Goal: Task Accomplishment & Management: Use online tool/utility

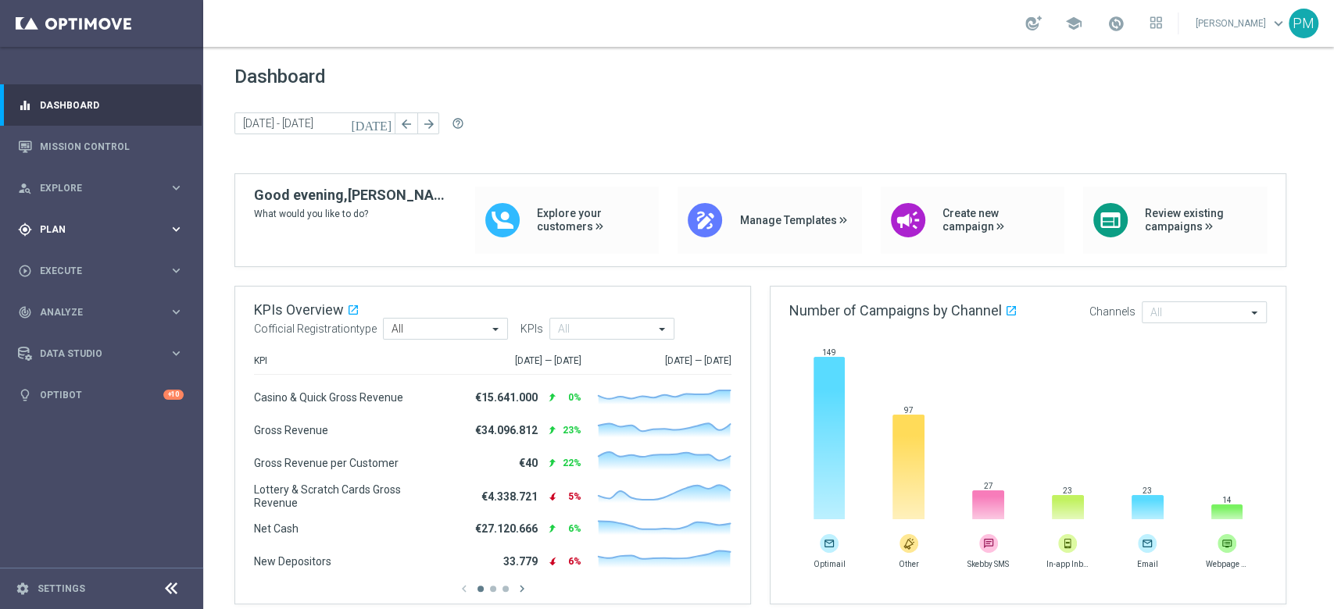
click at [75, 233] on span "Plan" at bounding box center [104, 229] width 129 height 9
click at [77, 302] on button "Templates keyboard_arrow_right" at bounding box center [113, 308] width 144 height 13
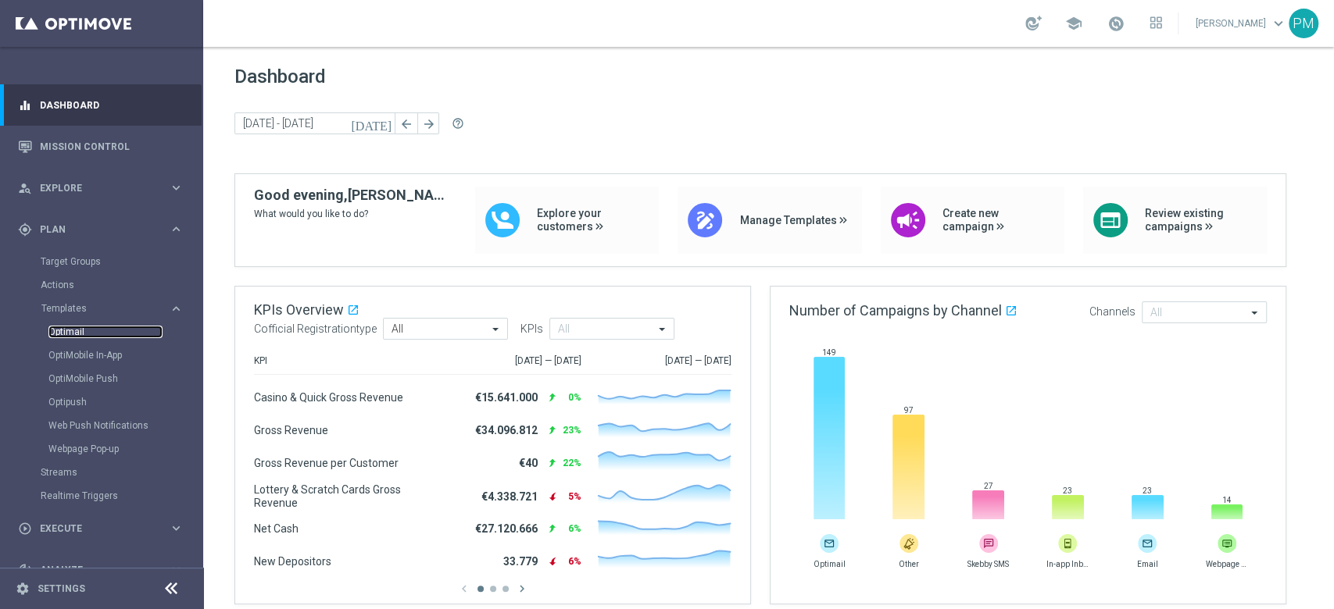
click at [70, 332] on link "Optimail" at bounding box center [105, 332] width 114 height 13
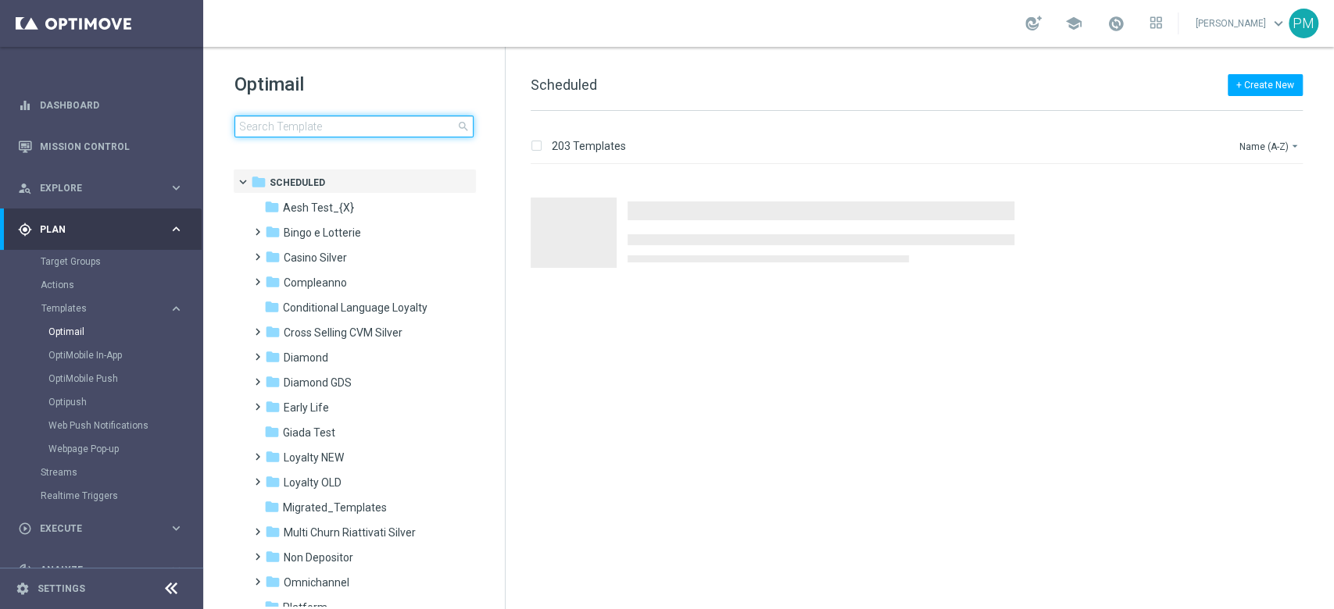
click at [360, 120] on input at bounding box center [353, 127] width 239 height 22
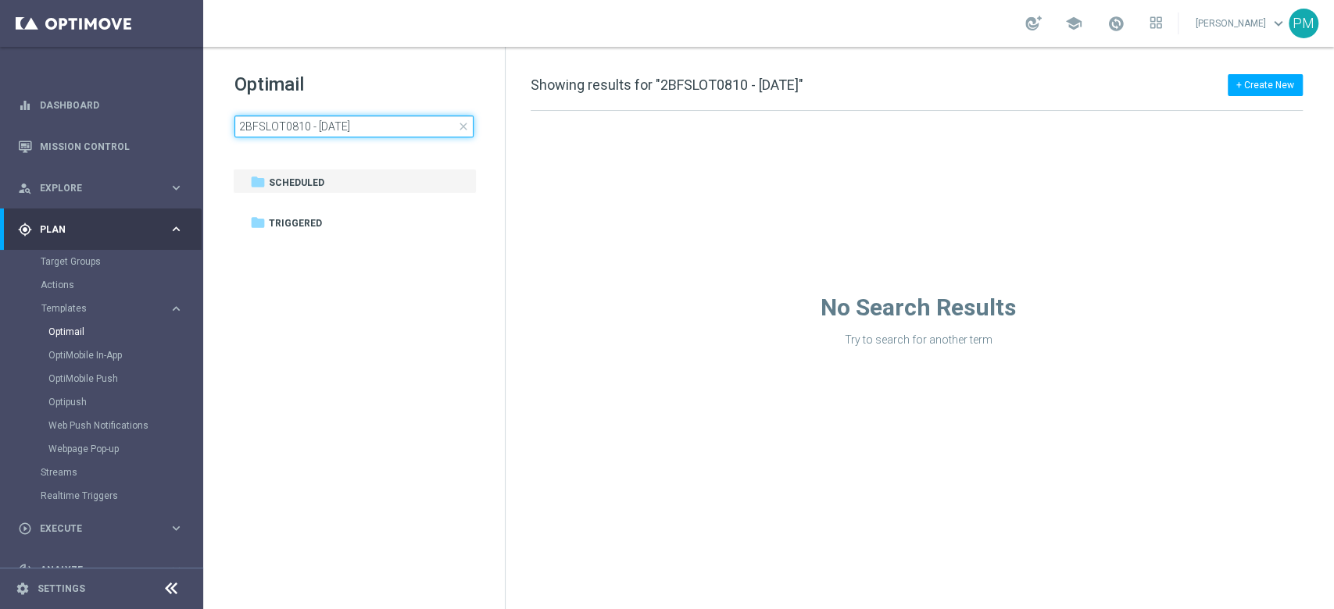
click at [325, 123] on input "2BFSLOT0810 - [DATE]" at bounding box center [353, 127] width 239 height 22
type input "1BFREE0810 - [DATE]"
click at [316, 127] on input "1BFREE0810 - [DATE]" at bounding box center [353, 127] width 239 height 22
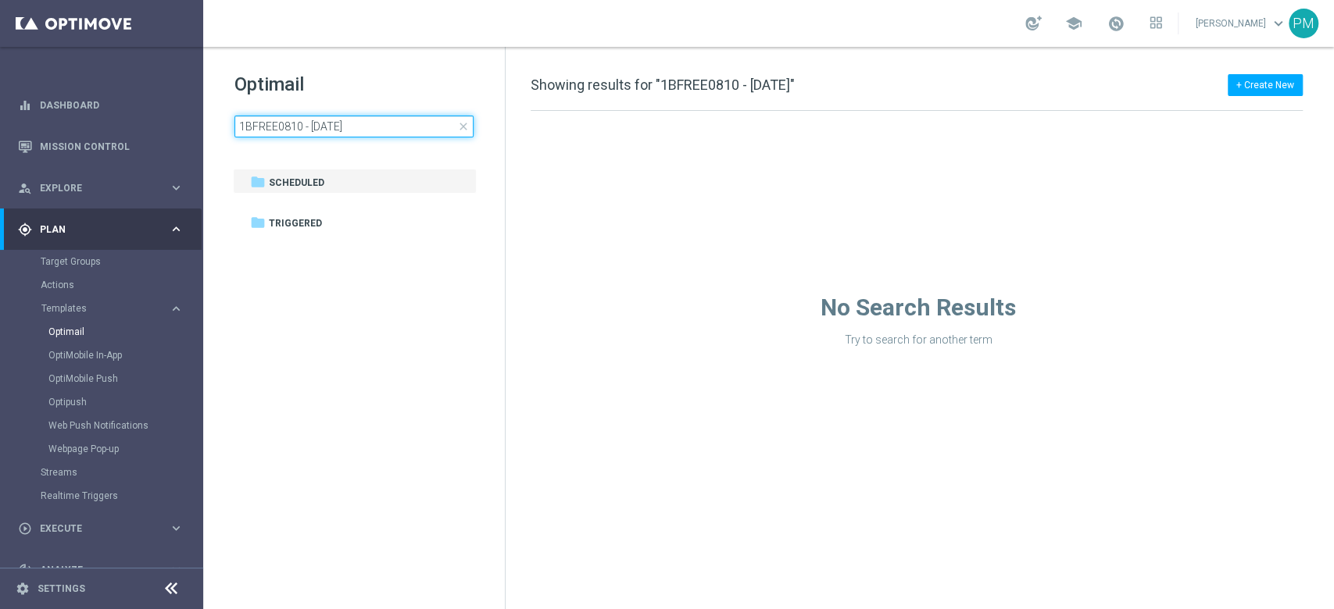
click at [316, 127] on input "1BFREE0810 - [DATE]" at bounding box center [353, 127] width 239 height 22
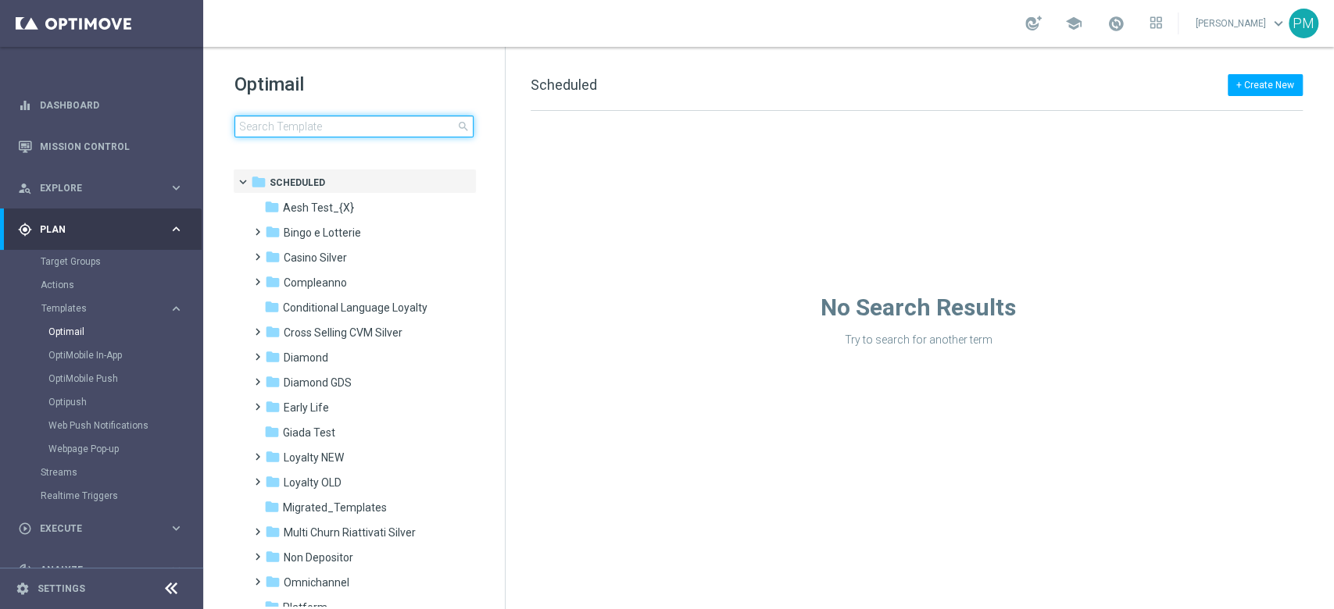
click at [316, 127] on input at bounding box center [353, 127] width 239 height 22
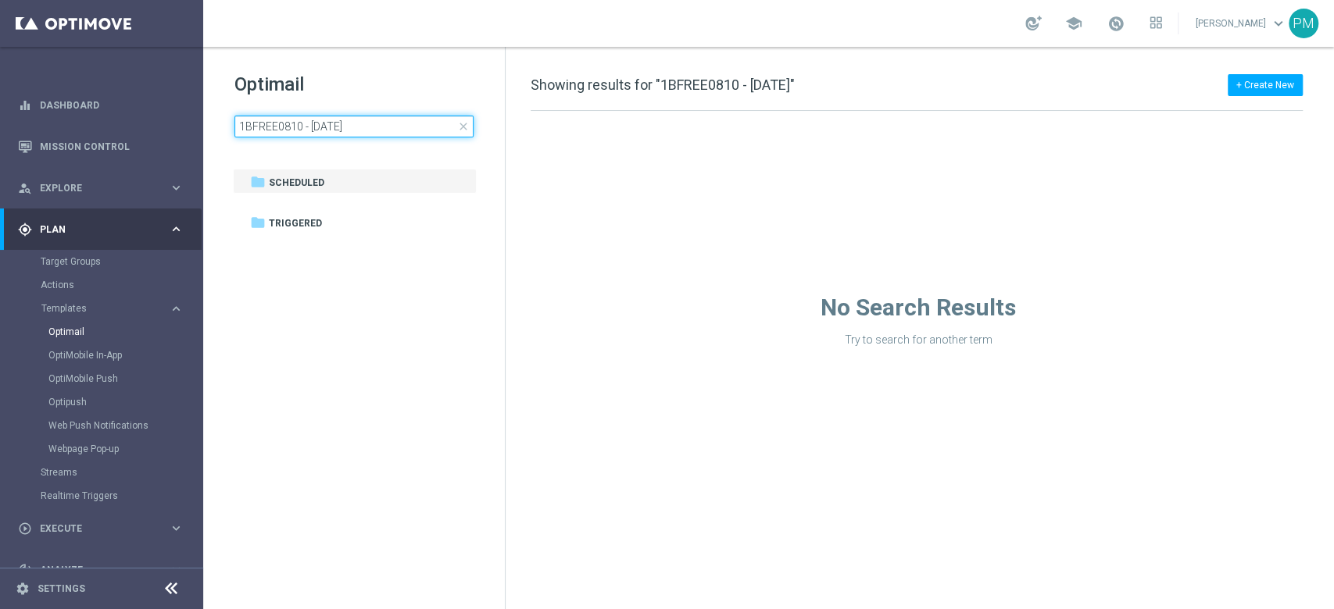
click at [345, 122] on input "1BFREE0810 - [DATE]" at bounding box center [353, 127] width 239 height 22
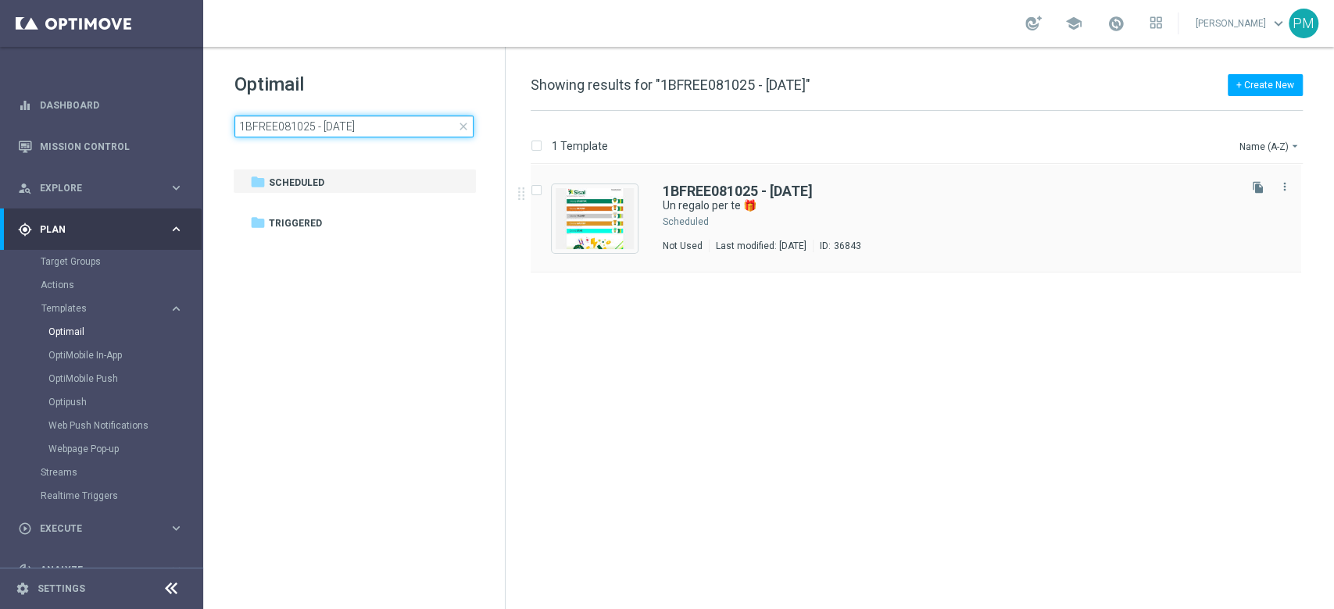
type input "1BFREE081025 - [DATE]"
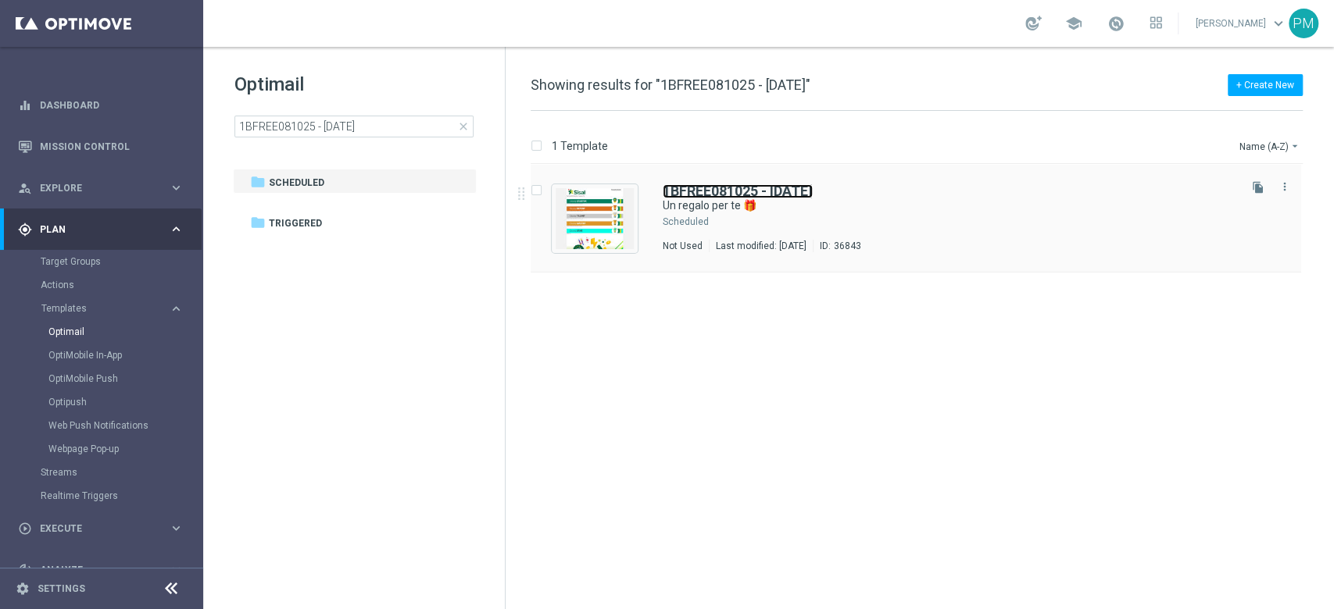
click at [706, 190] on b "1BFREE081025 - [DATE]" at bounding box center [738, 191] width 150 height 16
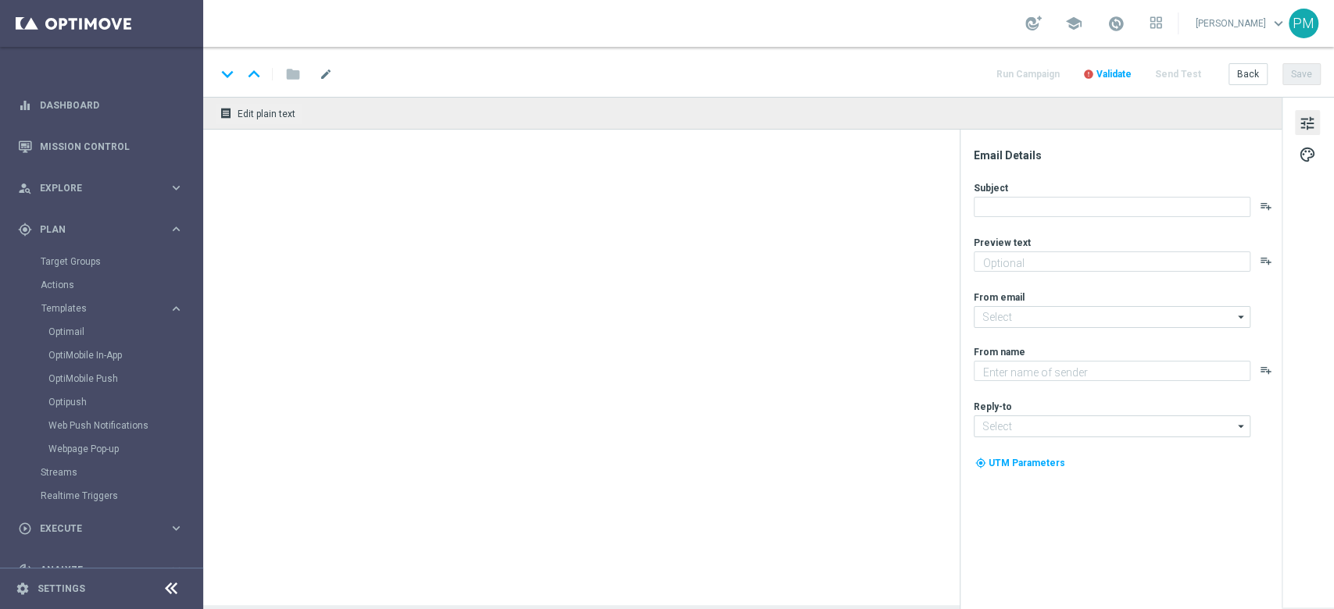
type textarea "da usare su qualsiasi gioco!"
type input "[EMAIL_ADDRESS][DOMAIN_NAME]"
type textarea "Sisal"
type input "[EMAIL_ADDRESS][DOMAIN_NAME]"
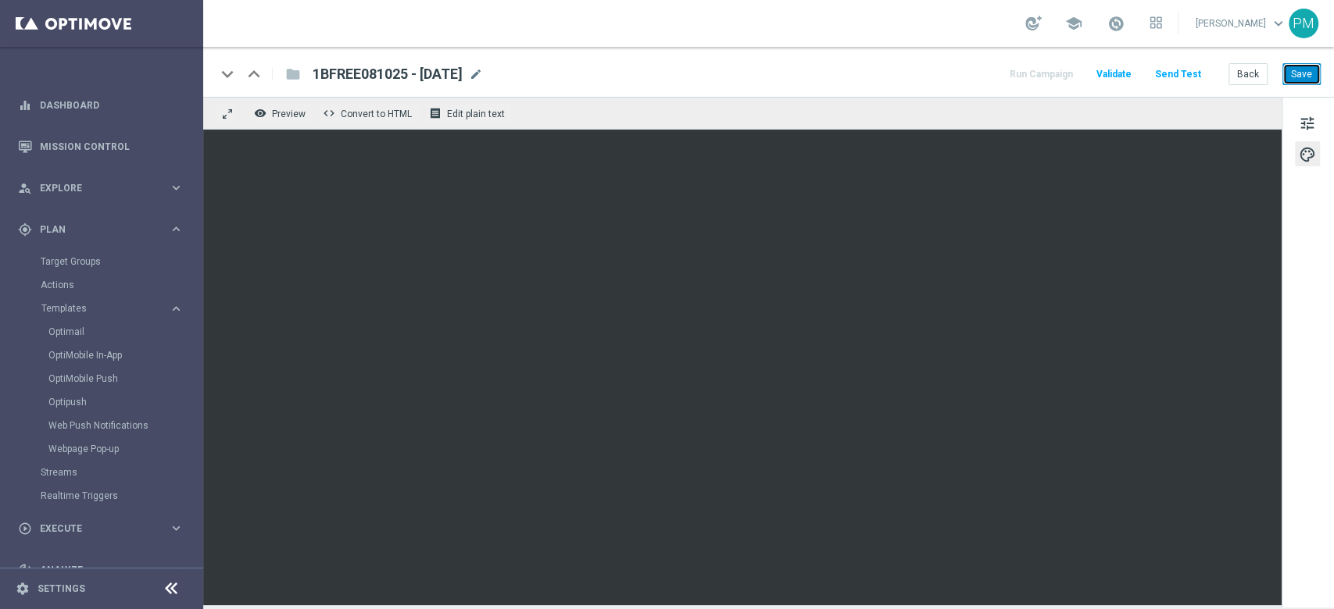
click at [1318, 84] on button "Save" at bounding box center [1301, 74] width 38 height 22
click at [1305, 76] on button "Save" at bounding box center [1301, 74] width 38 height 22
click at [79, 330] on link "Optimail" at bounding box center [105, 332] width 114 height 13
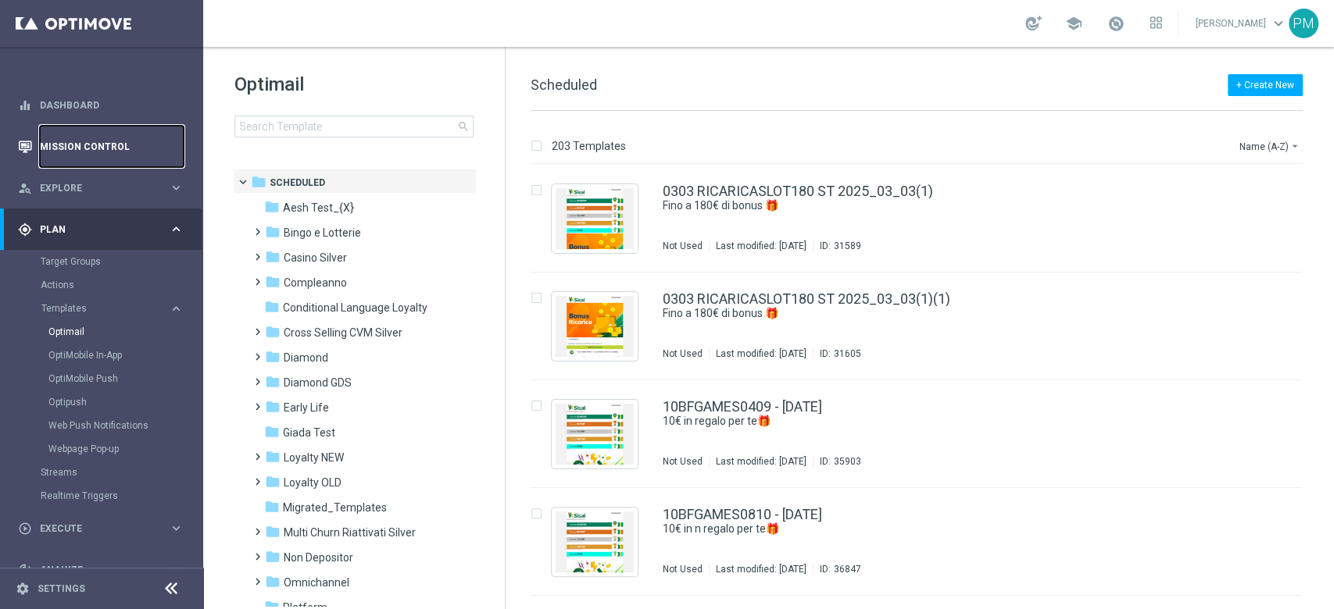
click at [70, 142] on link "Mission Control" at bounding box center [112, 146] width 144 height 41
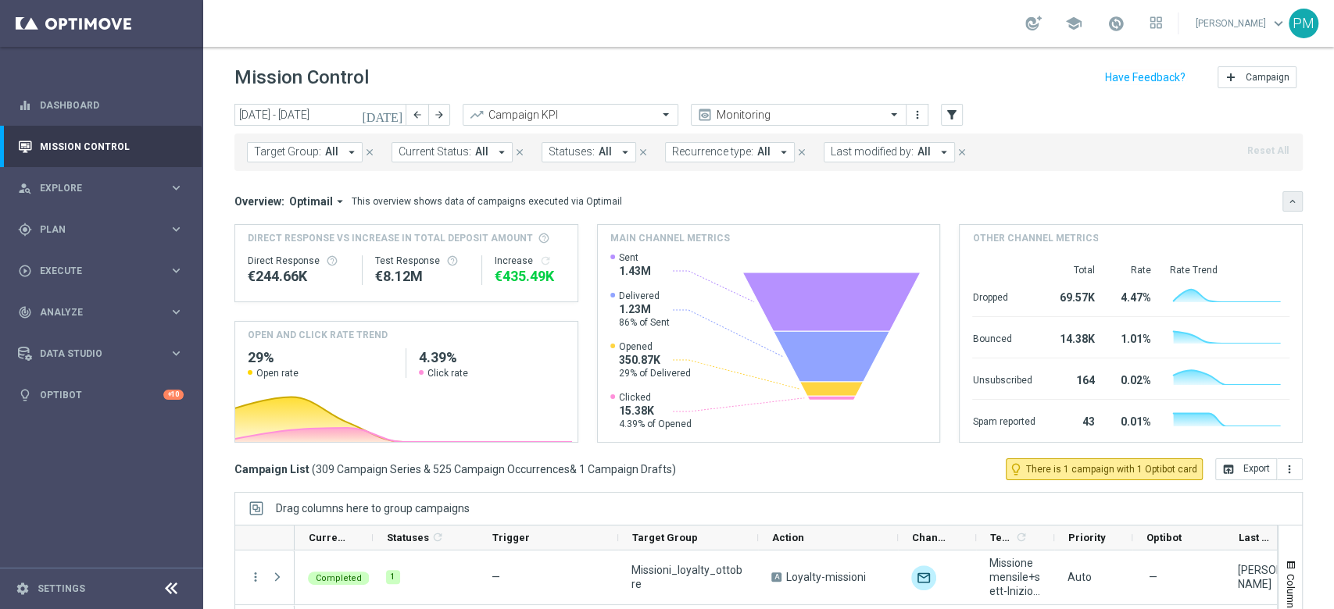
click at [1287, 205] on icon "keyboard_arrow_down" at bounding box center [1292, 201] width 11 height 11
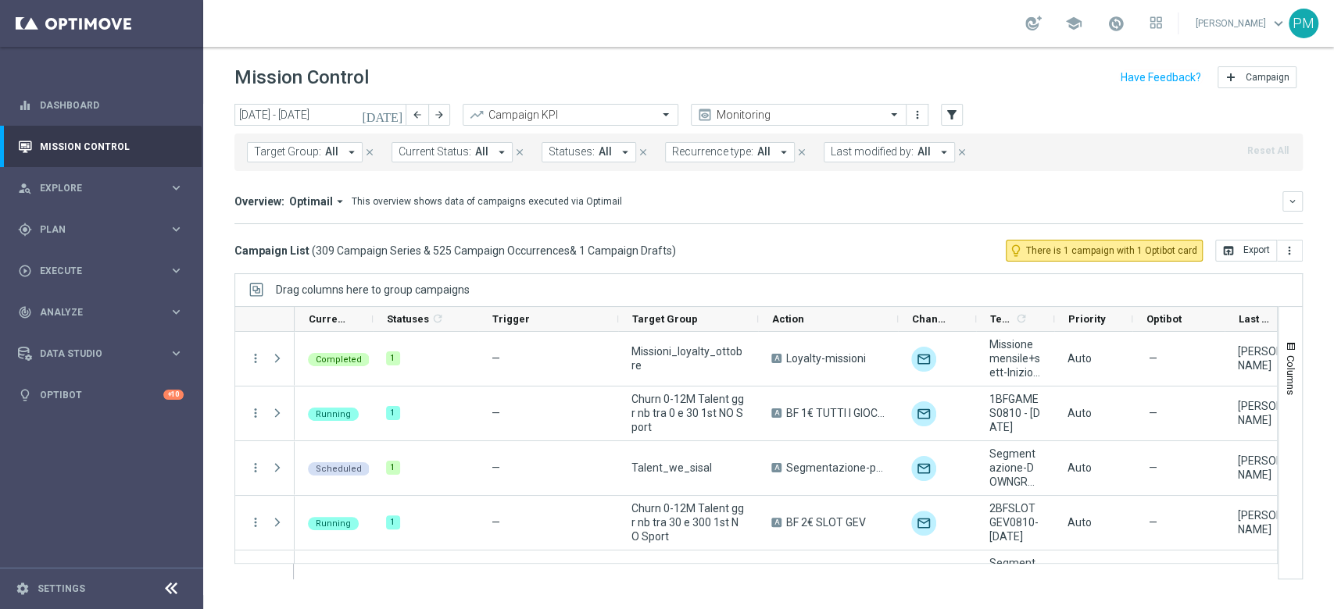
click at [888, 156] on span "Last modified by:" at bounding box center [872, 151] width 83 height 13
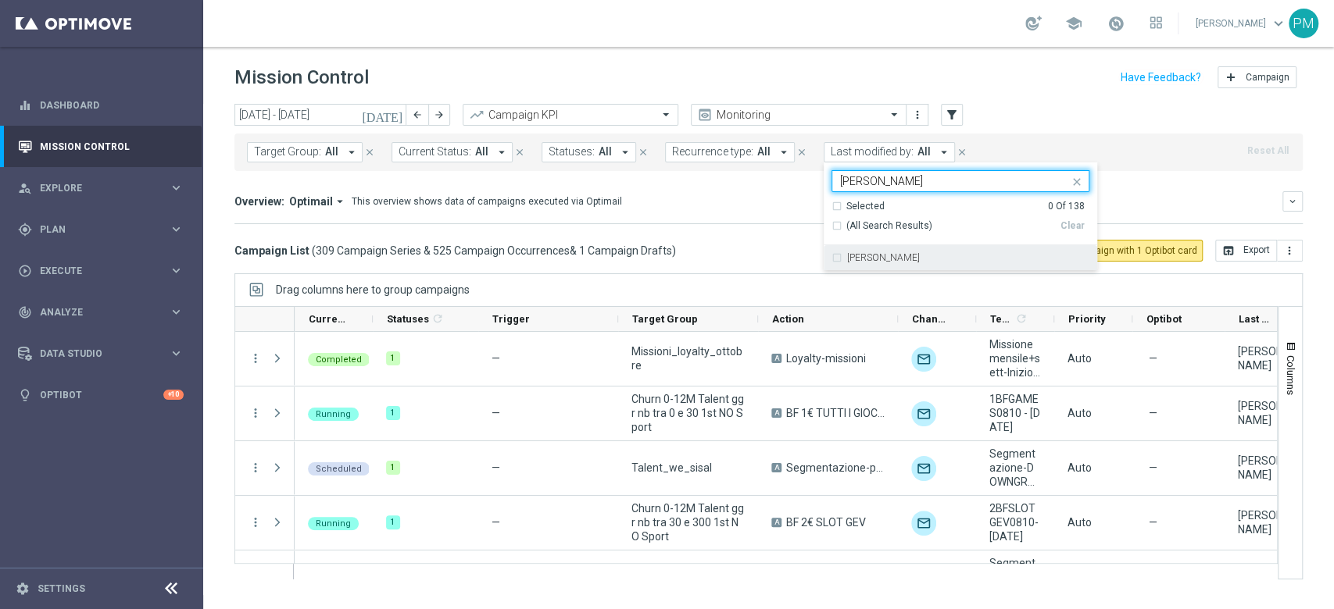
click at [893, 263] on div "[PERSON_NAME]" at bounding box center [960, 257] width 258 height 25
type input "[PERSON_NAME]"
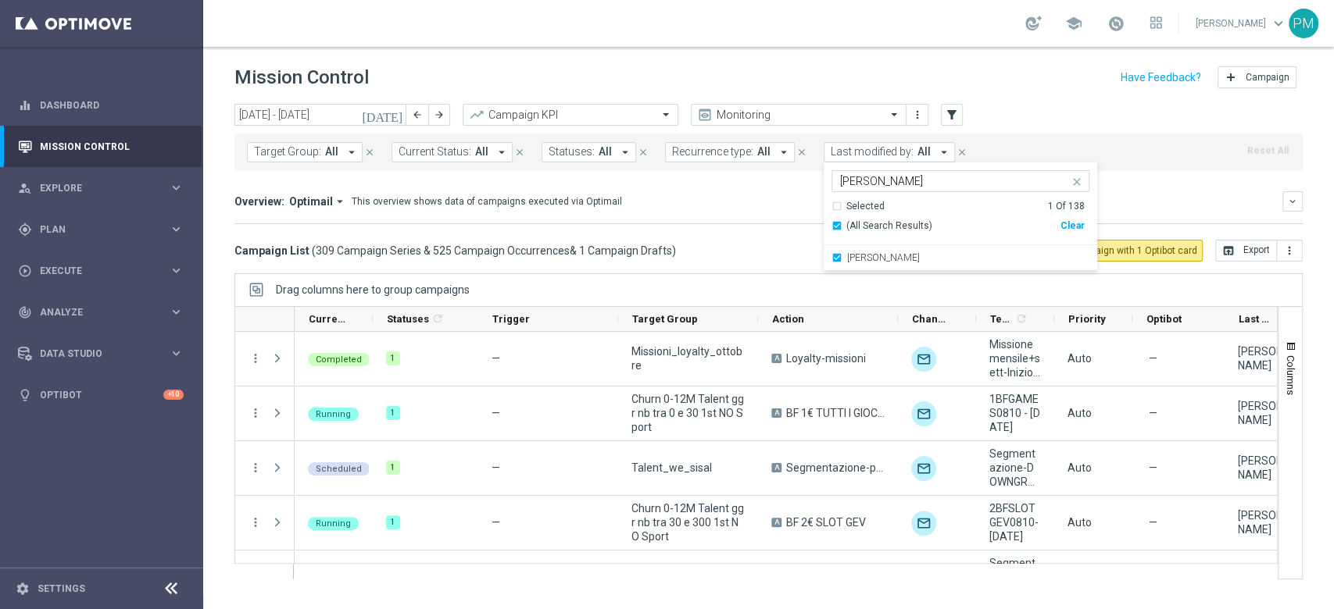
click at [1056, 112] on div "[DATE] [DATE] - [DATE] arrow_back arrow_forward Campaign KPI trending_up Monito…" at bounding box center [768, 115] width 1068 height 23
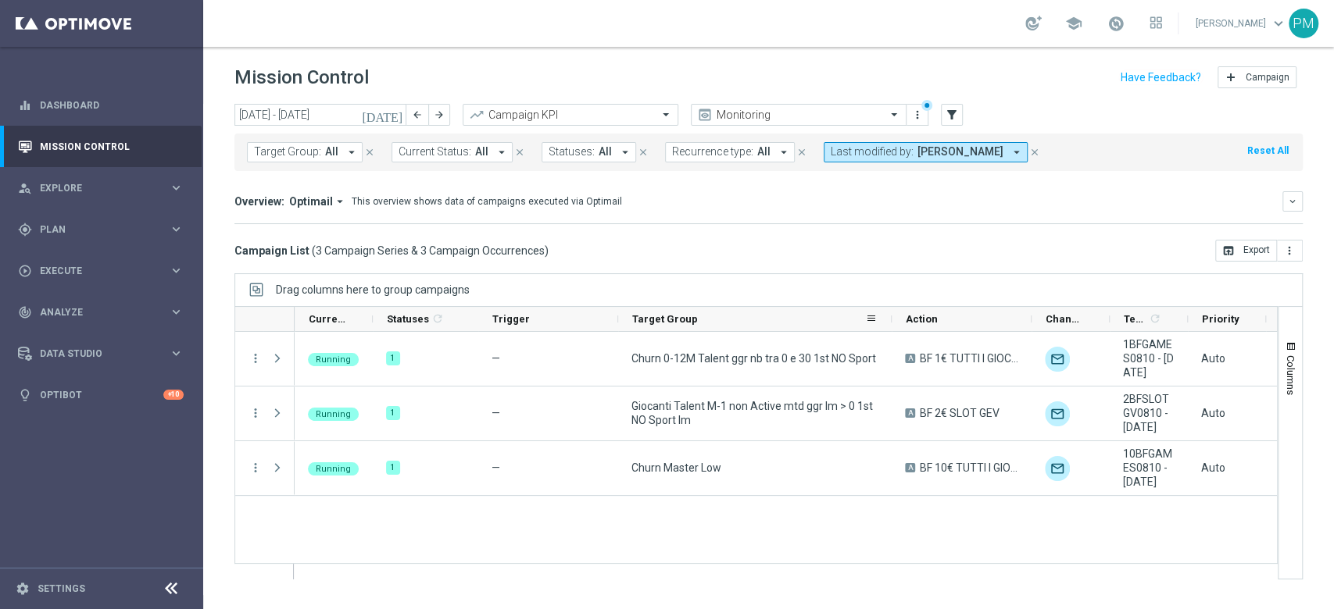
drag, startPoint x: 755, startPoint y: 323, endPoint x: 888, endPoint y: 323, distance: 133.6
click at [888, 323] on div at bounding box center [891, 319] width 6 height 24
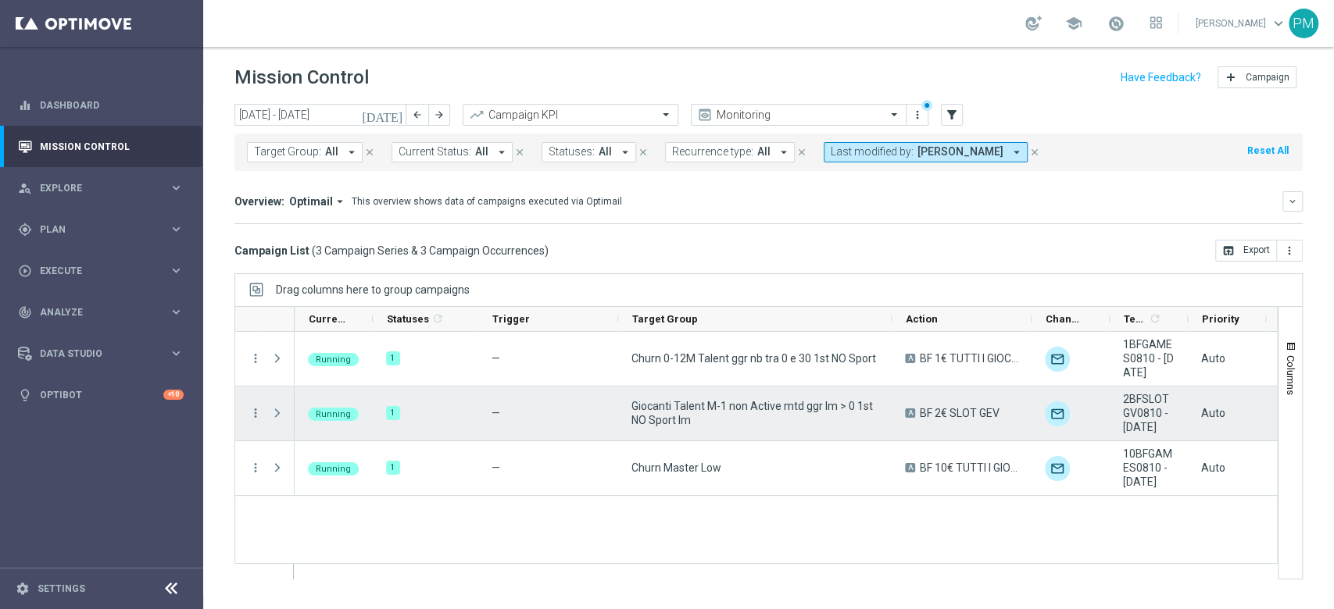
click at [247, 412] on div "more_vert" at bounding box center [249, 414] width 28 height 54
click at [250, 412] on icon "more_vert" at bounding box center [255, 413] width 14 height 14
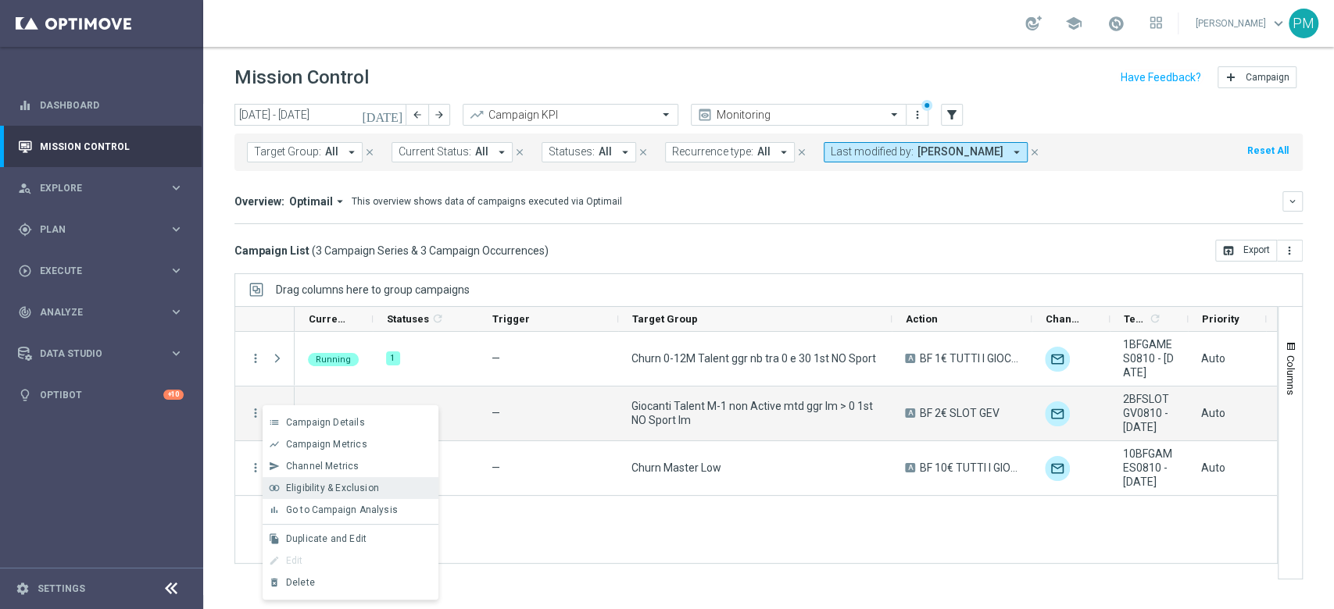
click at [328, 487] on span "Eligibility & Exclusion" at bounding box center [332, 488] width 93 height 11
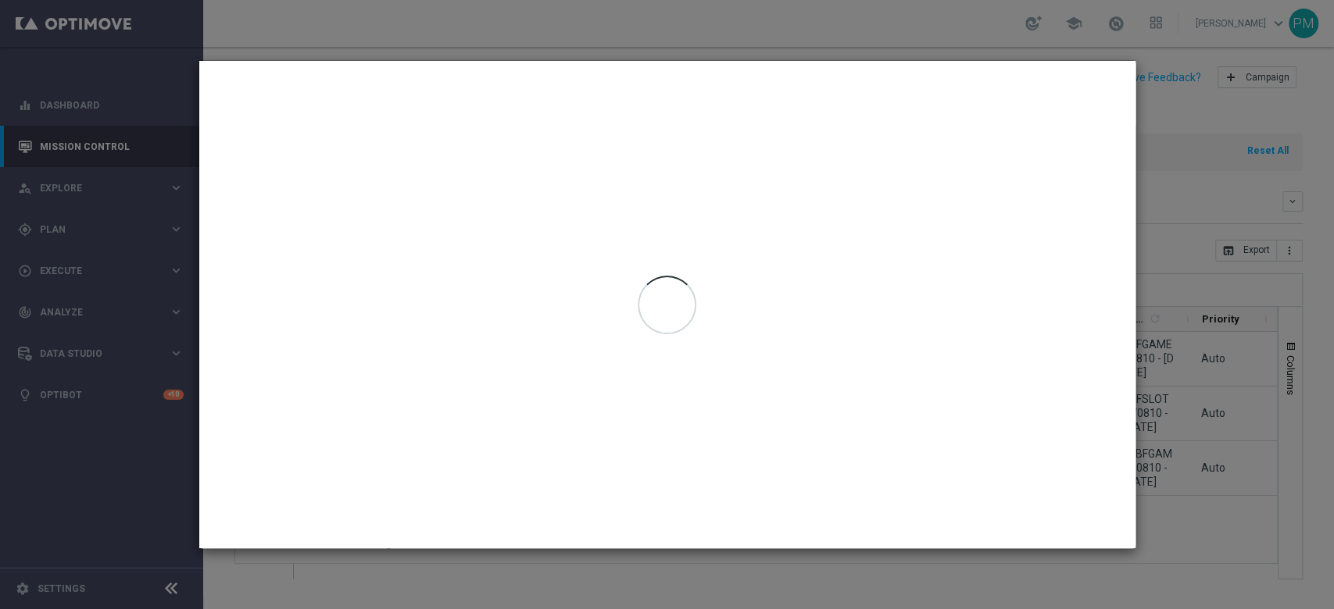
type input "[DATE] - [DATE]"
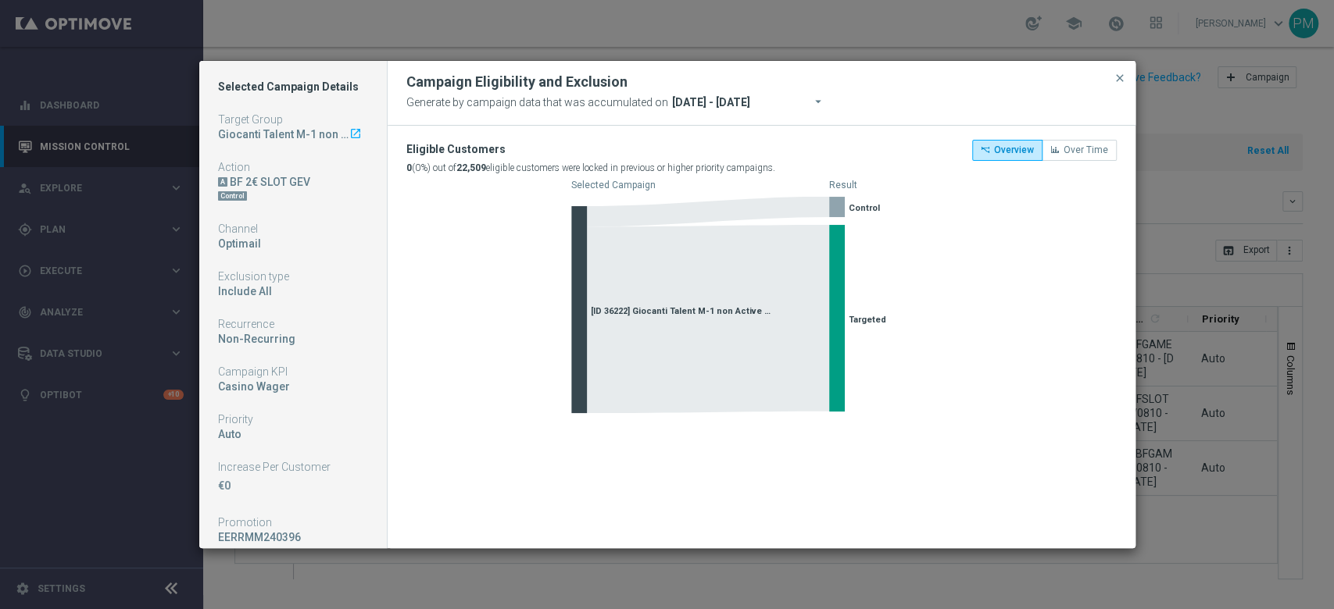
click at [811, 106] on icon "arrow_drop_down" at bounding box center [819, 101] width 16 height 16
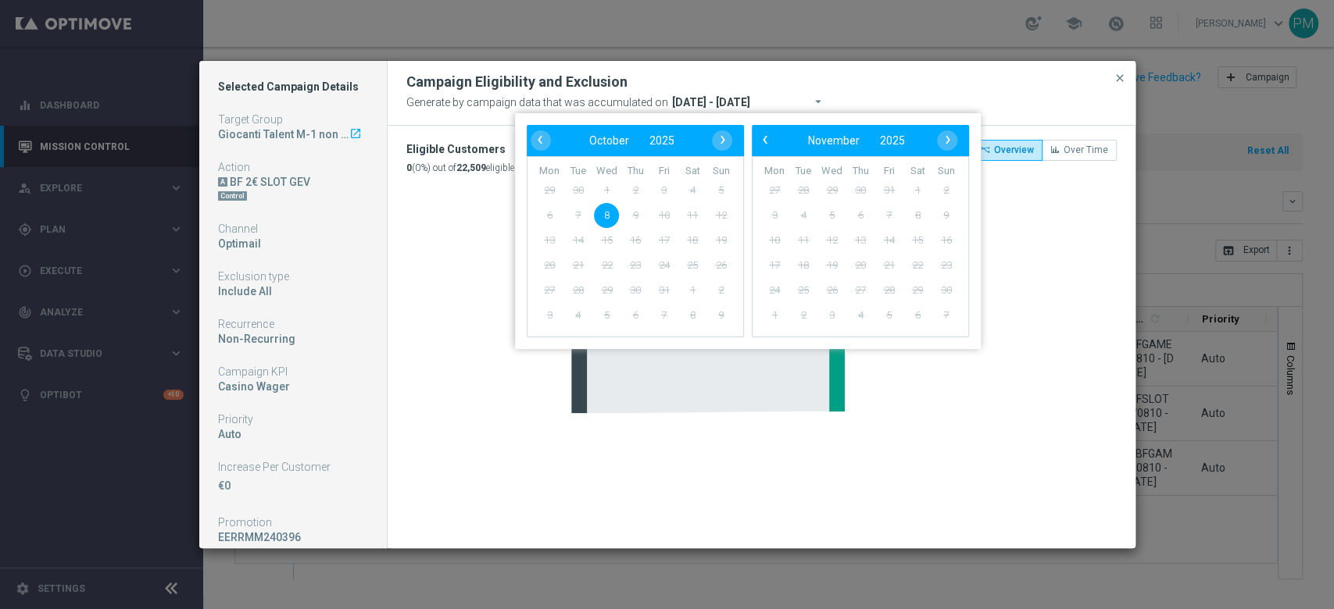
click at [453, 212] on highcharts-chart "Created with Highcharts 9.3.3 Selected Campaign Result [ID 36222] Giocanti Tale…" at bounding box center [761, 300] width 710 height 246
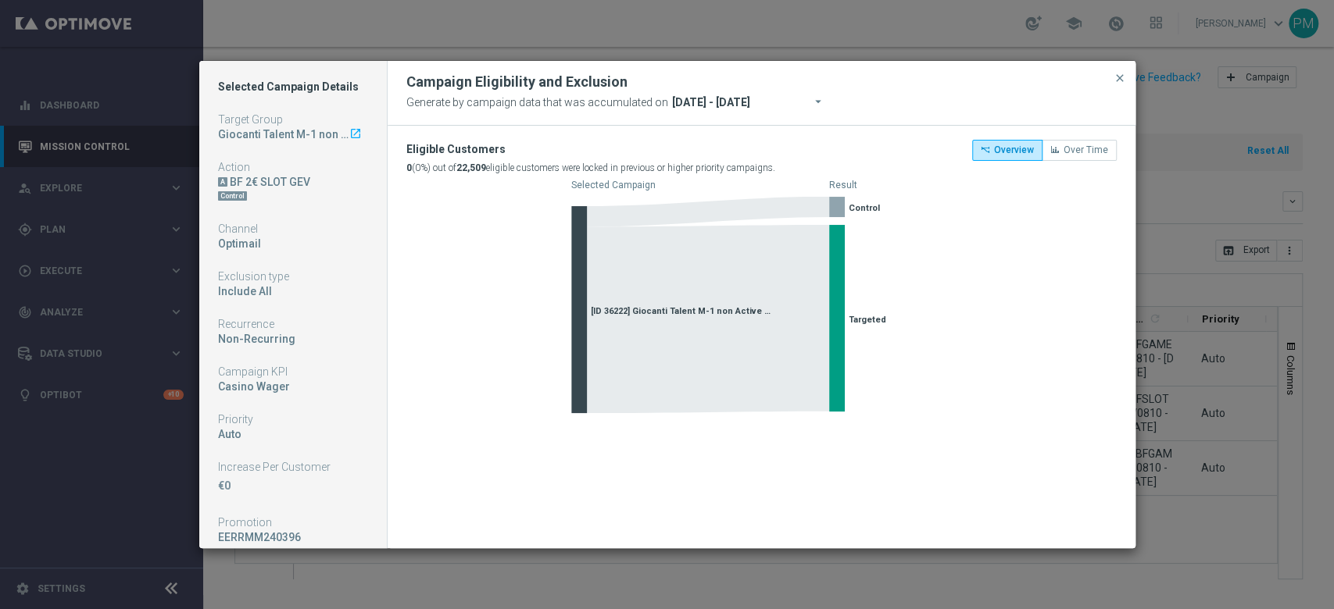
click at [811, 102] on icon "arrow_drop_down" at bounding box center [819, 101] width 16 height 16
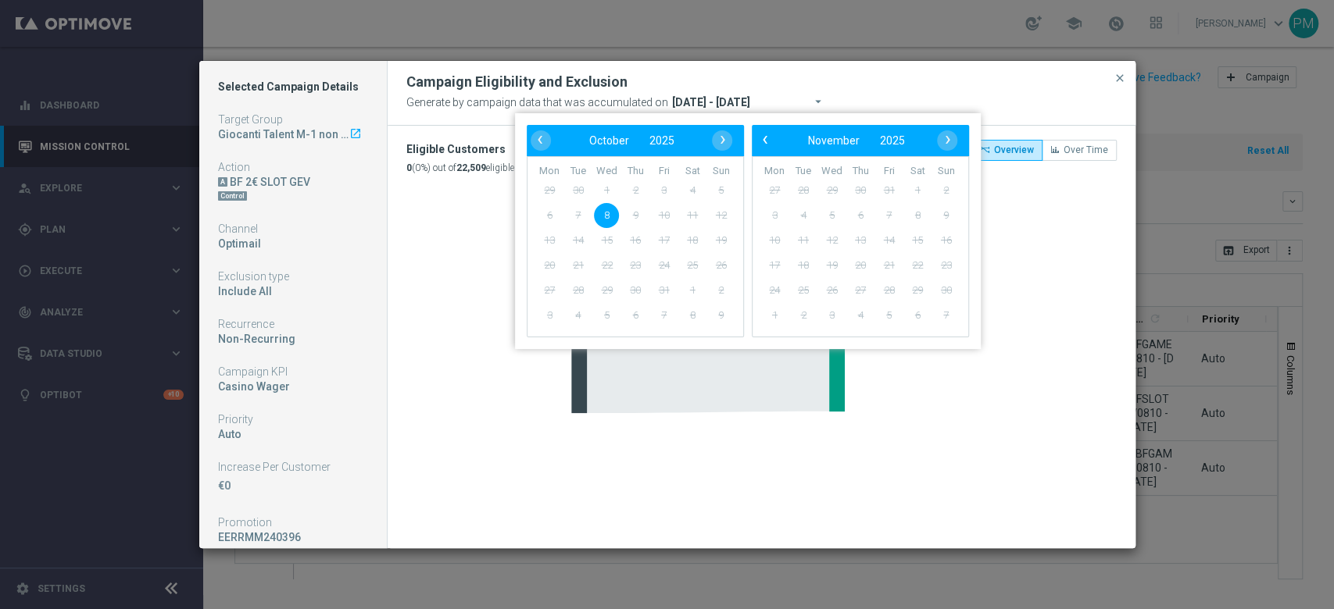
click at [454, 259] on highcharts-chart "Created with Highcharts 9.3.3 Selected Campaign Result [ID 36222] Giocanti Tale…" at bounding box center [761, 300] width 710 height 246
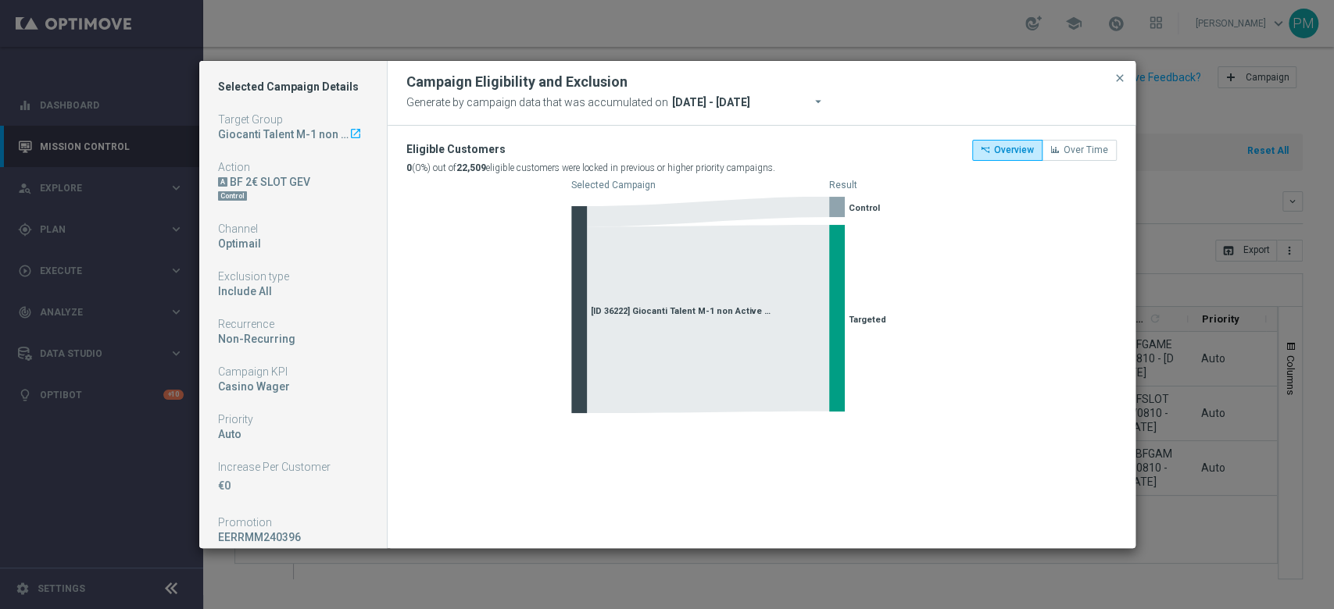
scroll to position [63, 0]
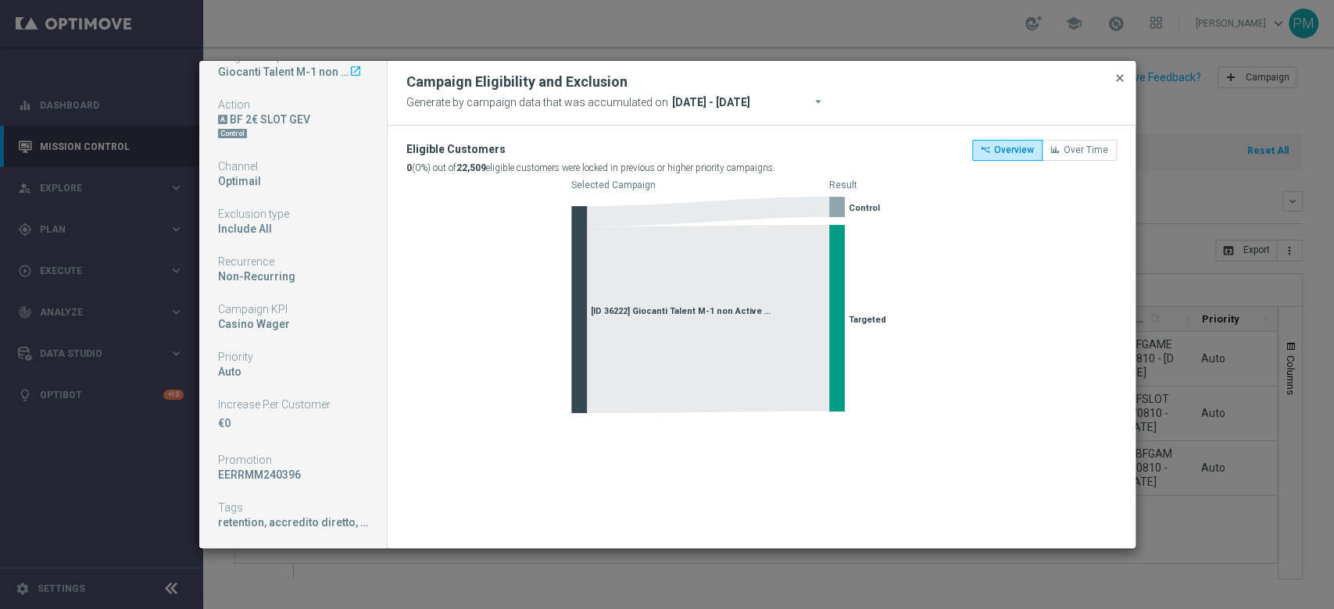
click at [1121, 75] on span "close" at bounding box center [1119, 78] width 13 height 13
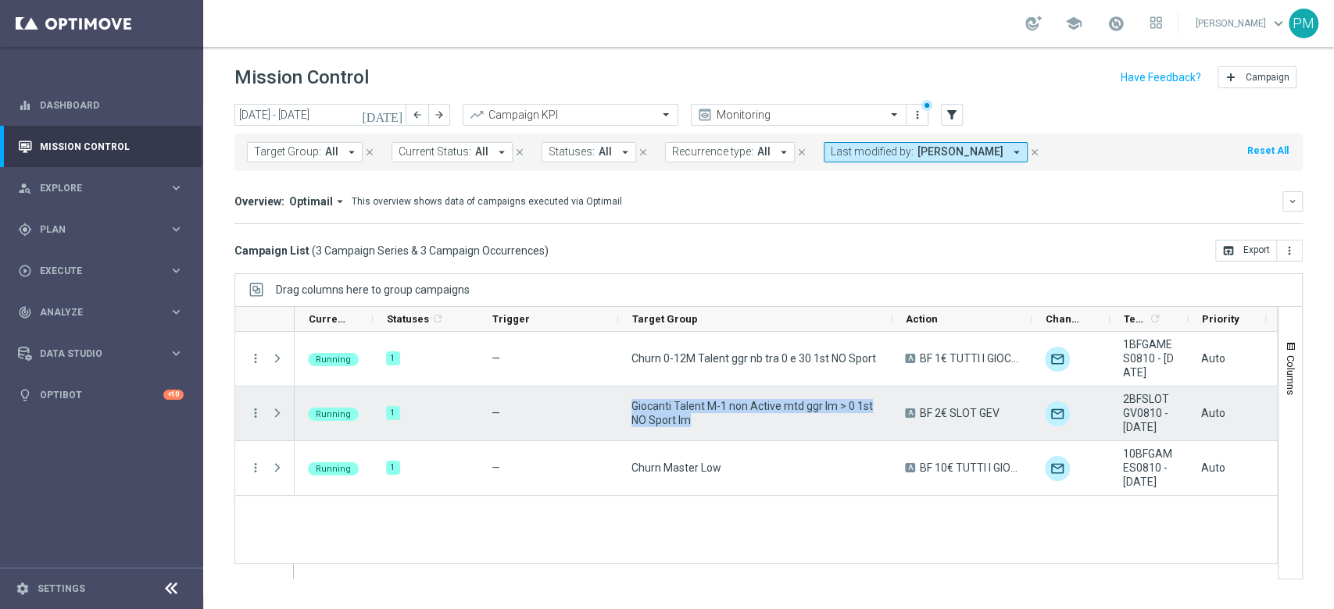
drag, startPoint x: 632, startPoint y: 405, endPoint x: 705, endPoint y: 420, distance: 74.3
click at [705, 420] on span "Giocanti Talent M-1 non Active mtd ggr lm > 0 1st NO Sport lm" at bounding box center [754, 413] width 247 height 28
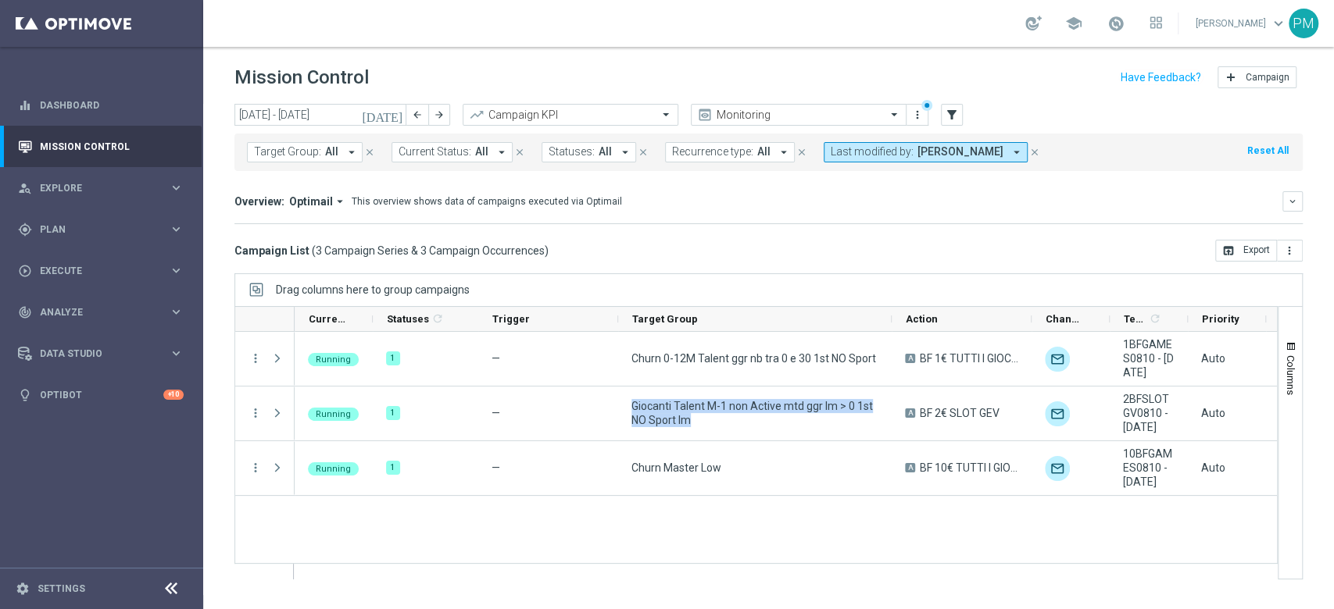
click at [348, 153] on icon "arrow_drop_down" at bounding box center [352, 152] width 14 height 14
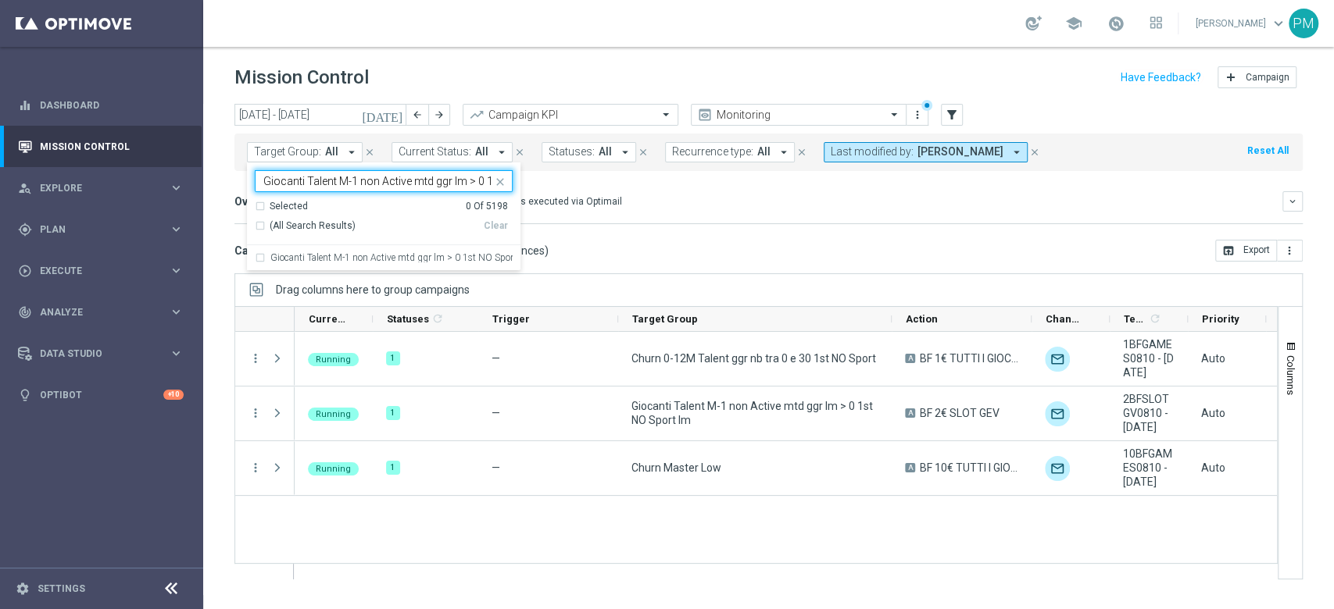
scroll to position [0, 68]
click at [263, 258] on div "Giocanti Talent M-1 non Active mtd ggr lm > 0 1st NO Sport lm" at bounding box center [384, 257] width 258 height 25
type input "Giocanti Talent M-1 non Active mtd ggr lm > 0 1st NO Sport lm"
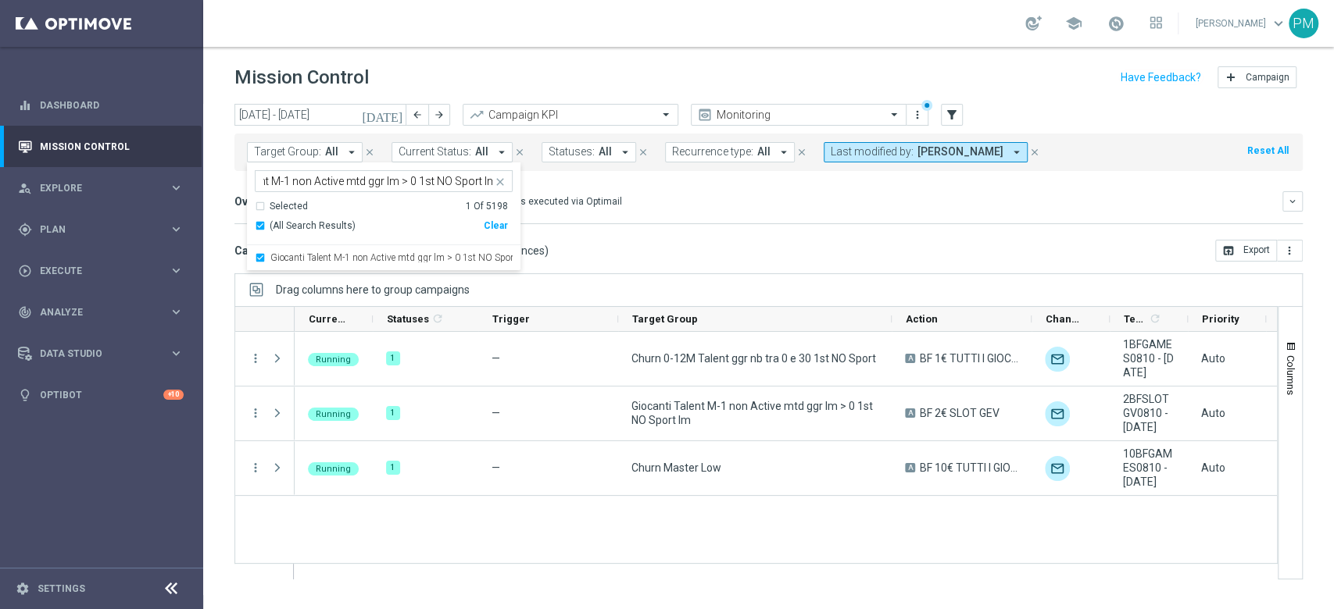
scroll to position [0, 0]
click at [716, 189] on mini-dashboard "Overview: Optimail arrow_drop_down This overview shows data of campaigns execut…" at bounding box center [768, 205] width 1068 height 69
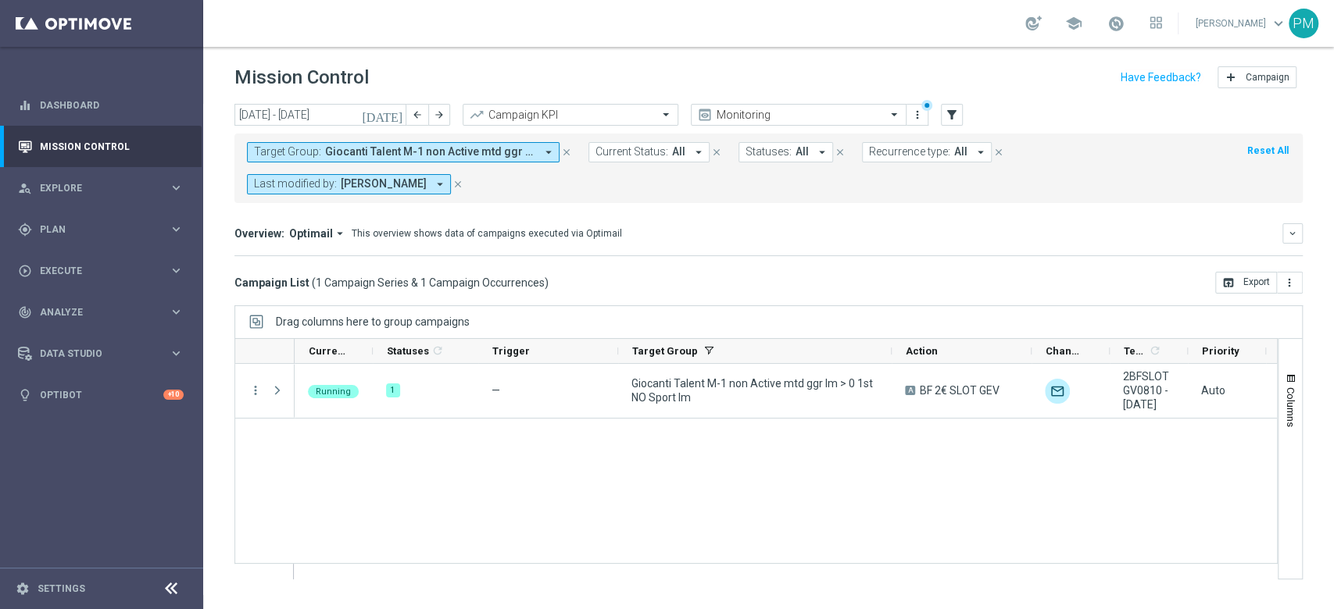
click at [452, 187] on icon "close" at bounding box center [457, 184] width 11 height 11
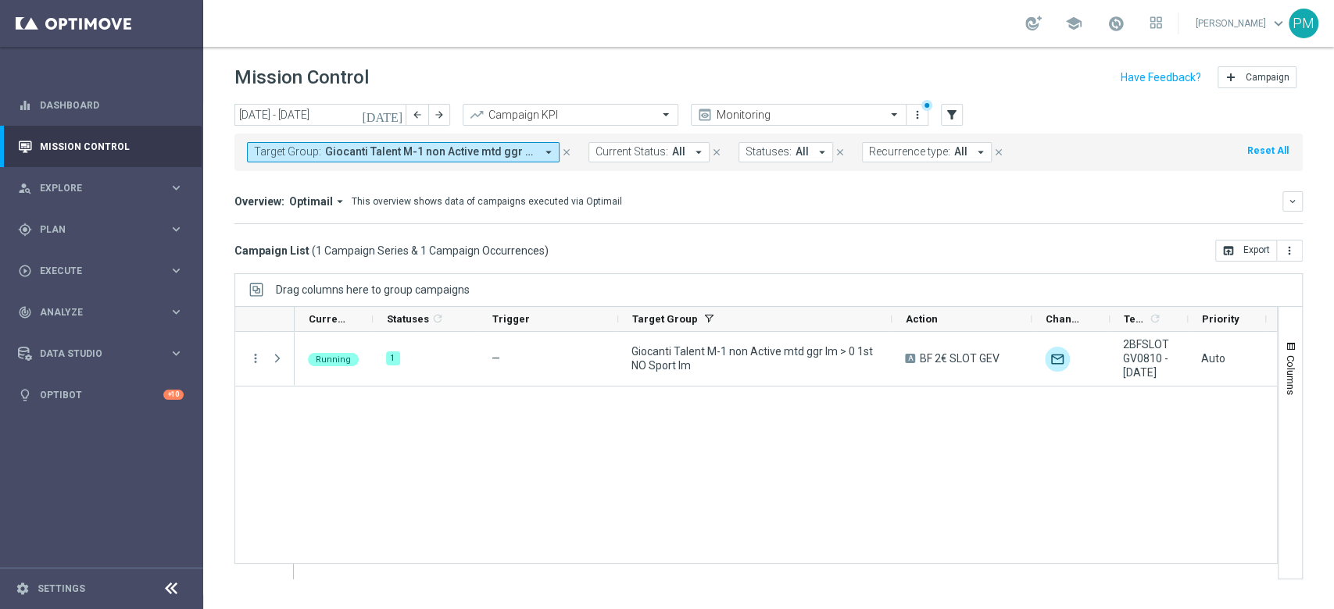
click at [398, 113] on icon "[DATE]" at bounding box center [383, 115] width 42 height 14
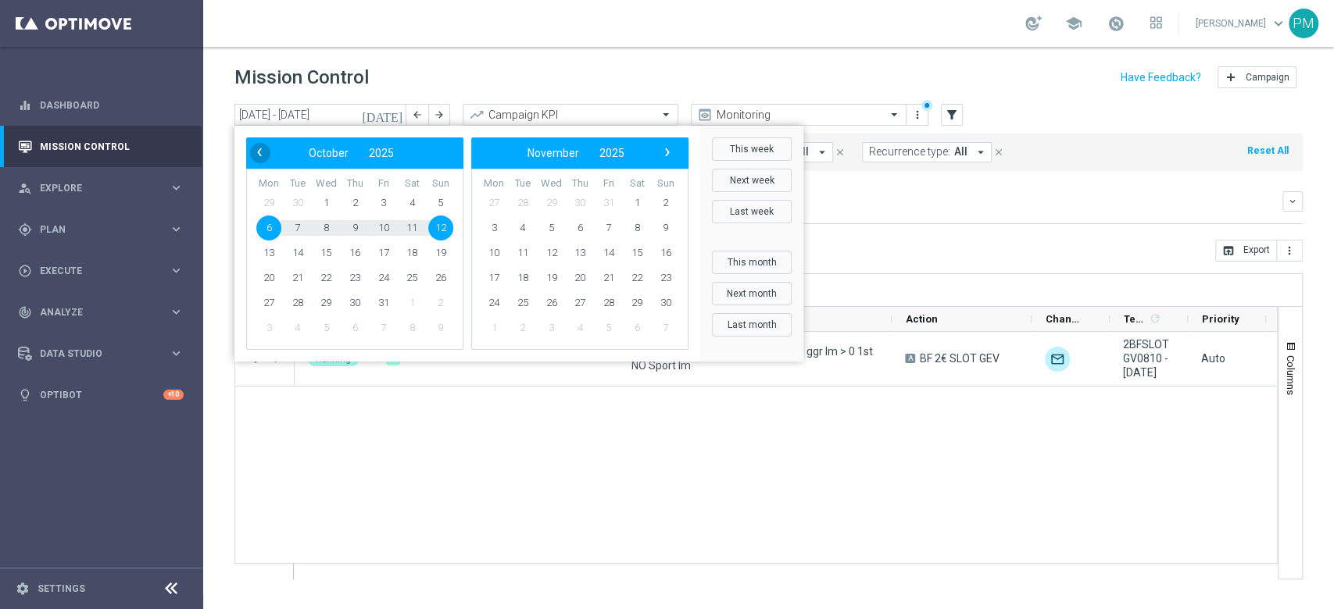
click at [260, 159] on span "‹" at bounding box center [259, 152] width 20 height 20
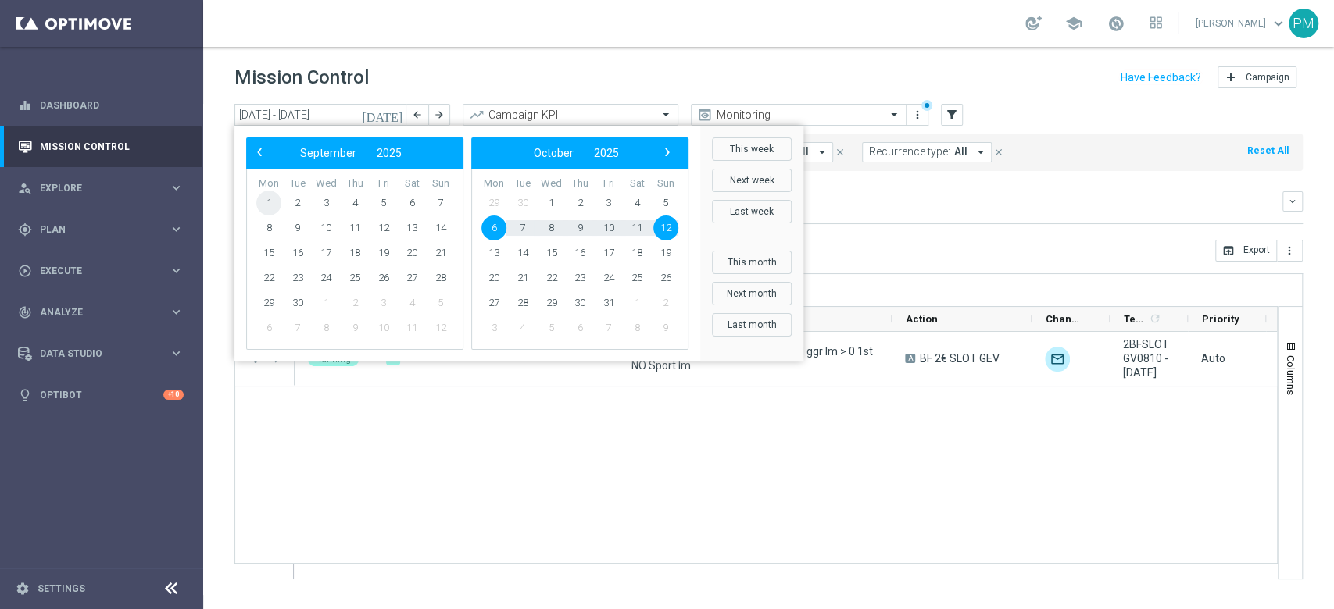
click at [277, 200] on span "1" at bounding box center [268, 203] width 25 height 25
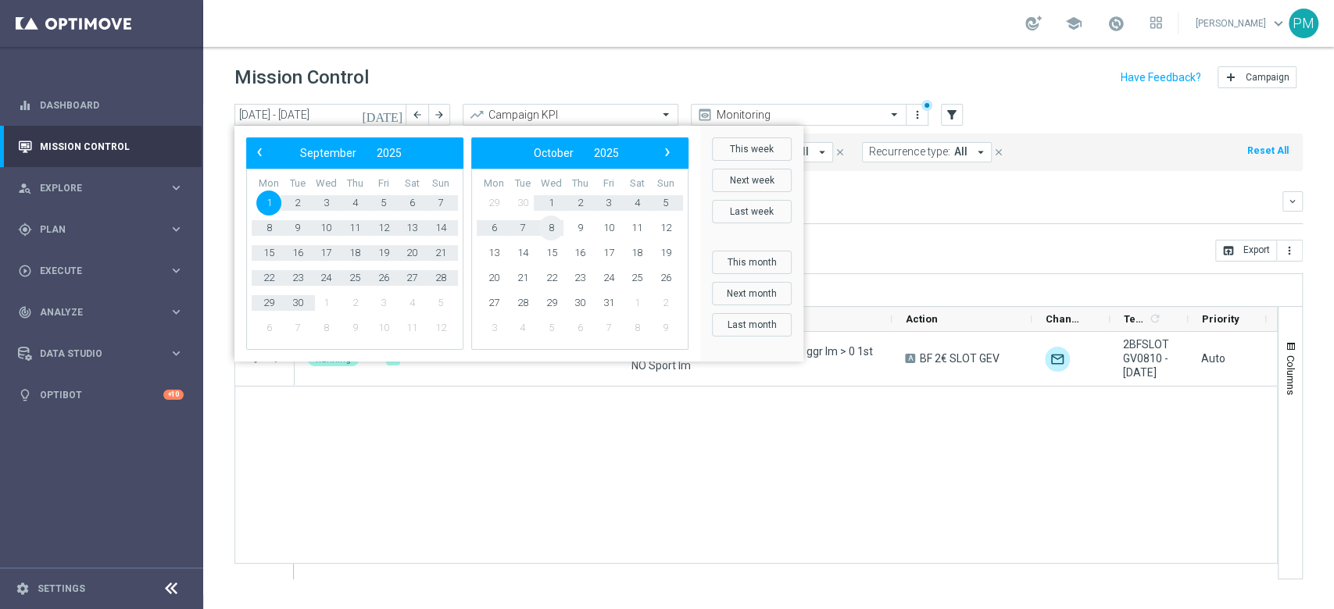
click at [554, 227] on span "8" at bounding box center [550, 228] width 25 height 25
type input "[DATE] - [DATE]"
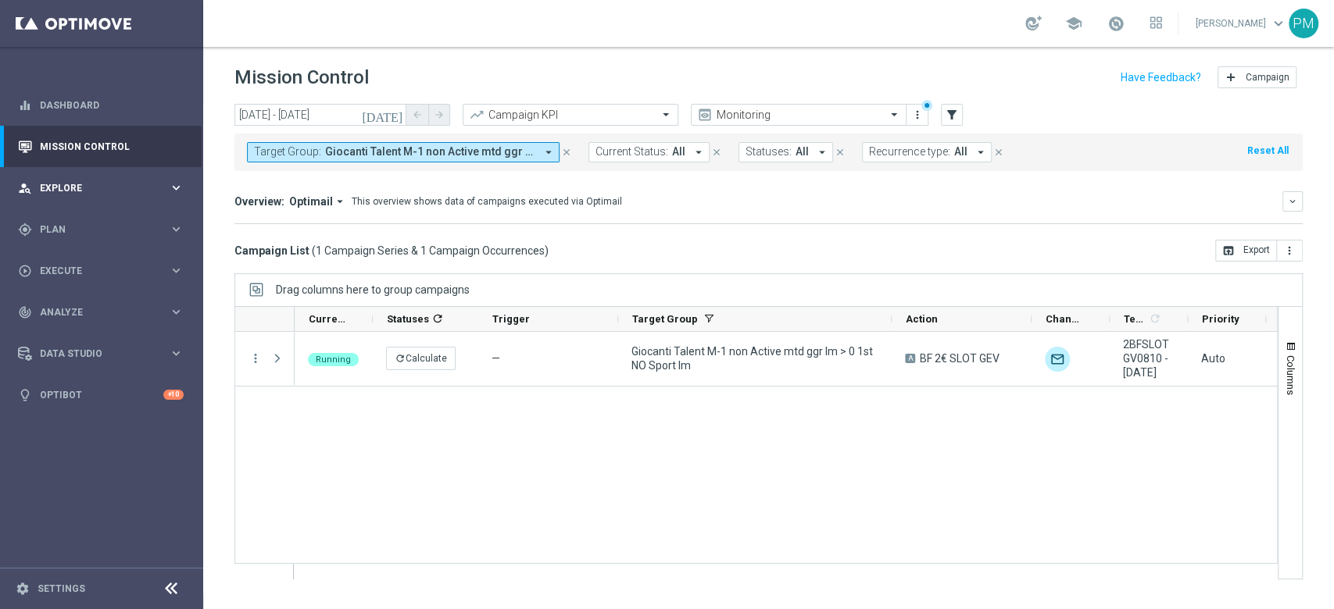
click at [48, 187] on span "Explore" at bounding box center [104, 188] width 129 height 9
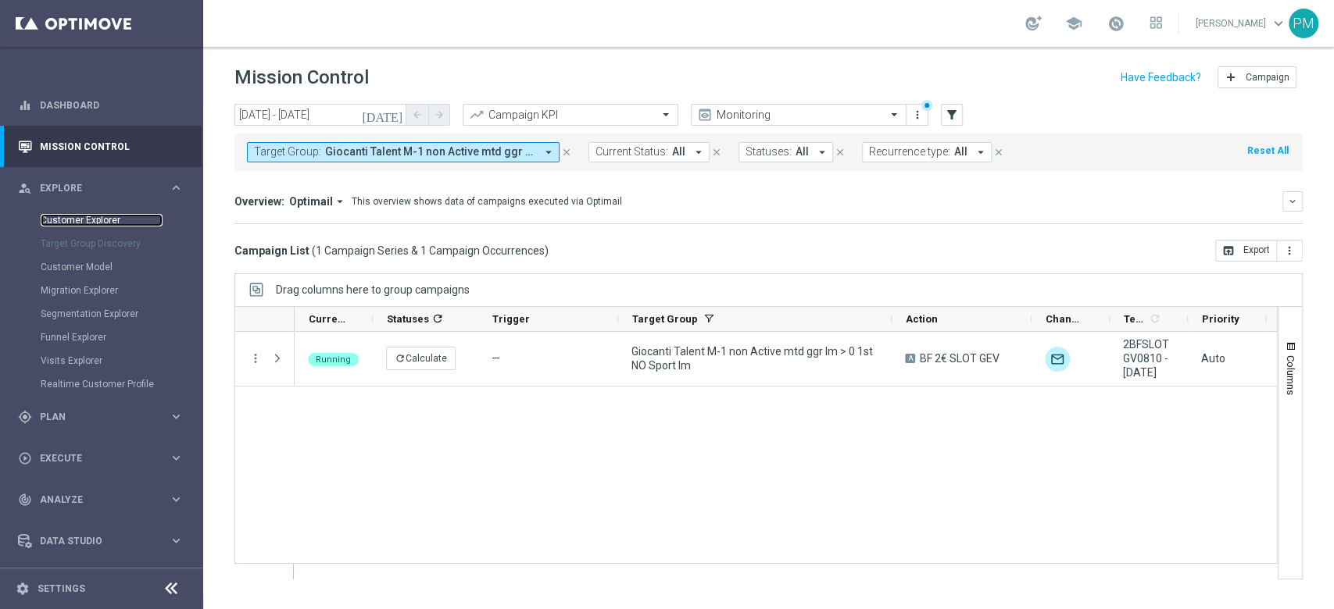
click at [48, 218] on link "Customer Explorer" at bounding box center [102, 220] width 122 height 13
